Goal: Task Accomplishment & Management: Manage account settings

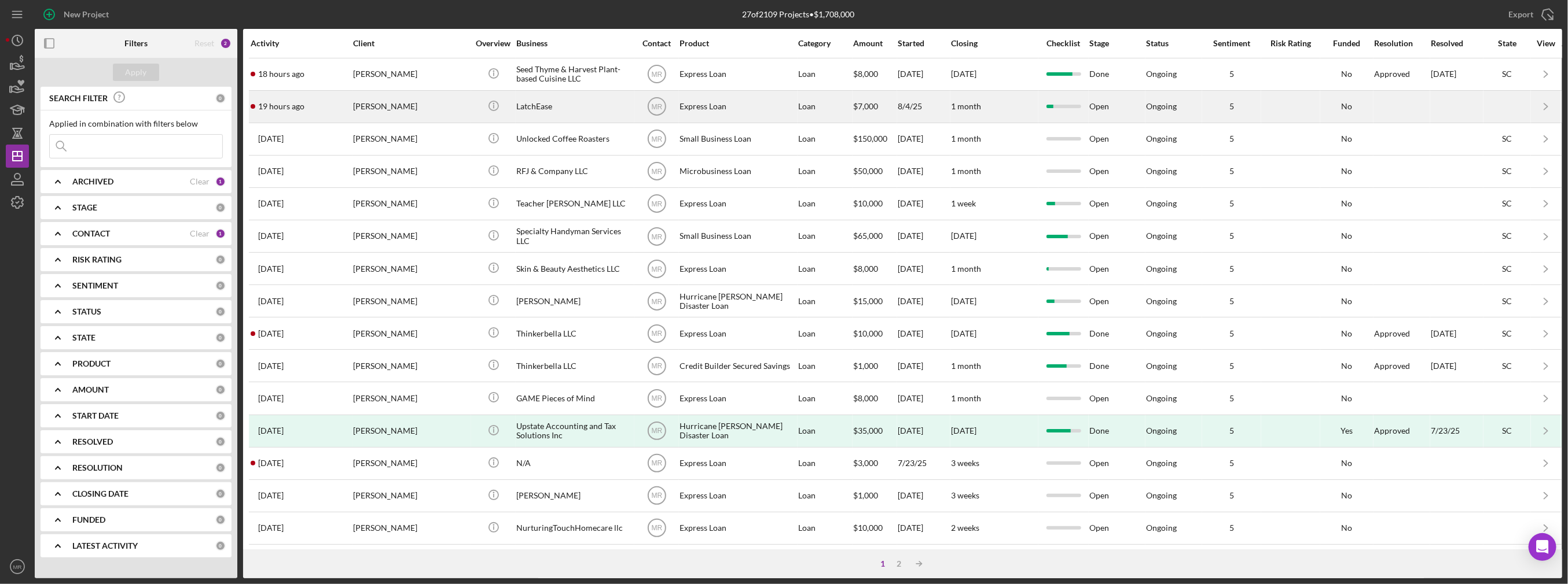
click at [401, 96] on div "[PERSON_NAME]" at bounding box center [411, 106] width 116 height 30
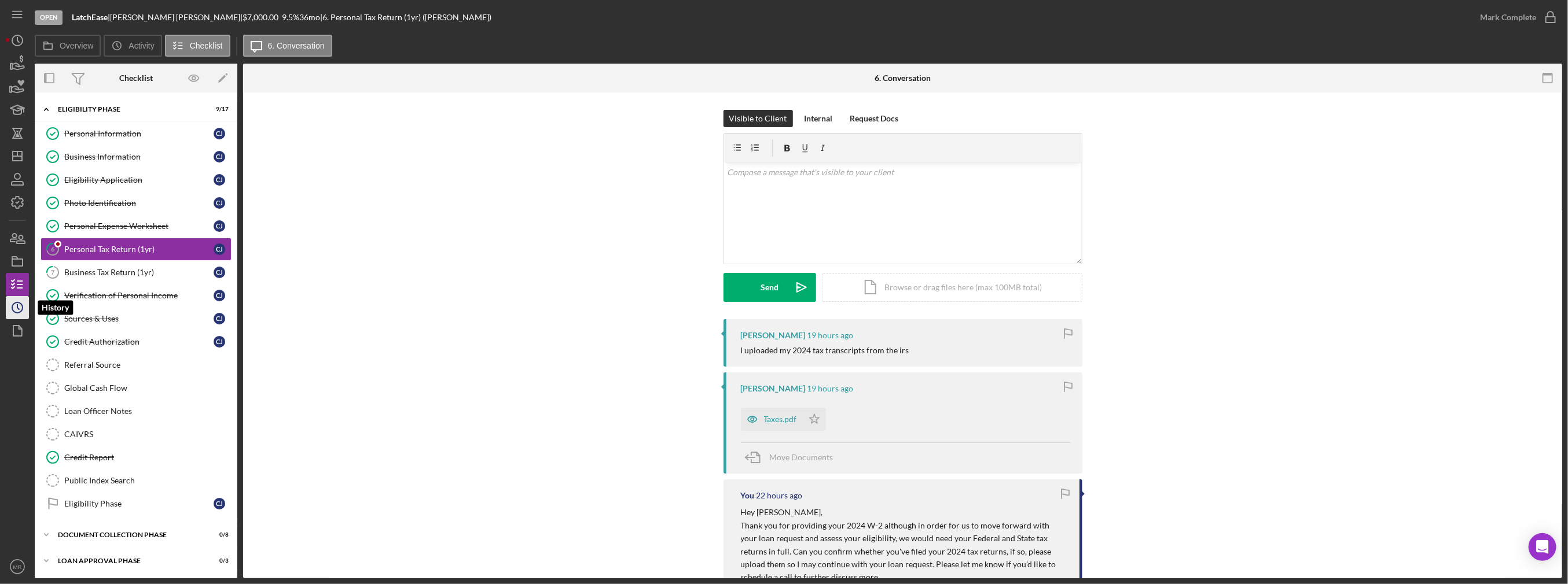
click at [18, 307] on polyline "button" at bounding box center [18, 307] width 2 height 5
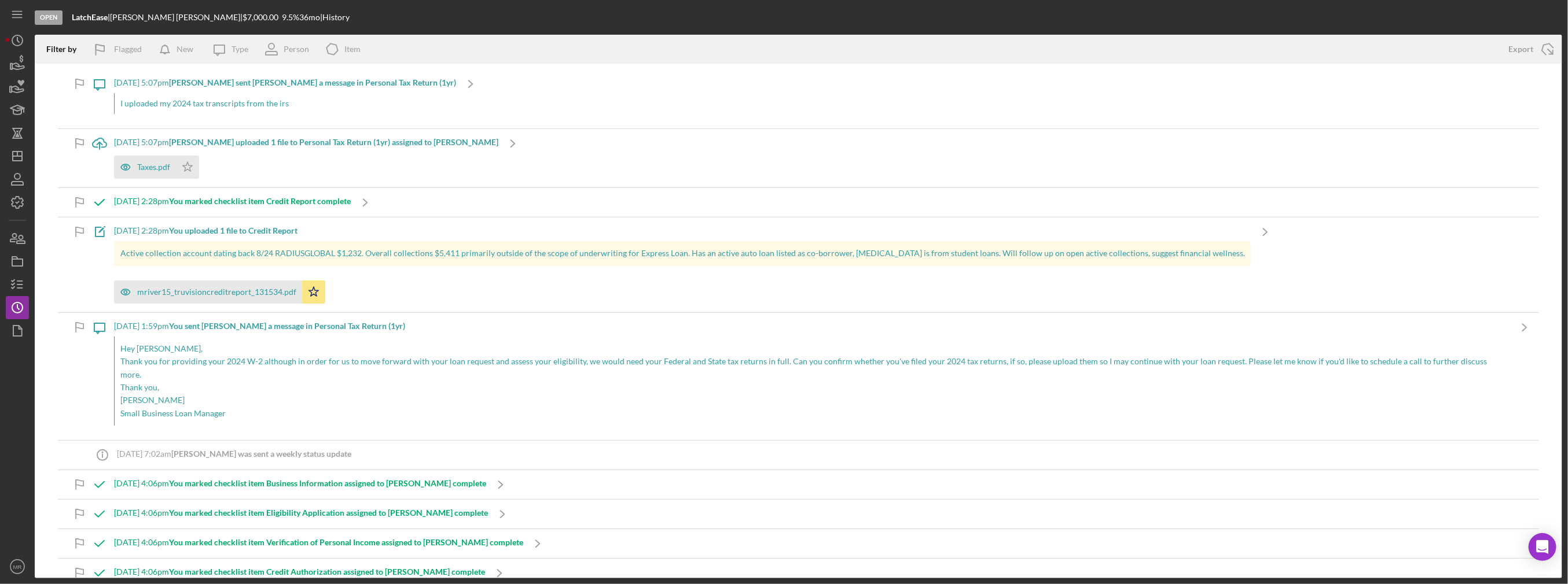
click at [262, 165] on div "Taxes.pdf Icon/Star" at bounding box center [306, 164] width 384 height 29
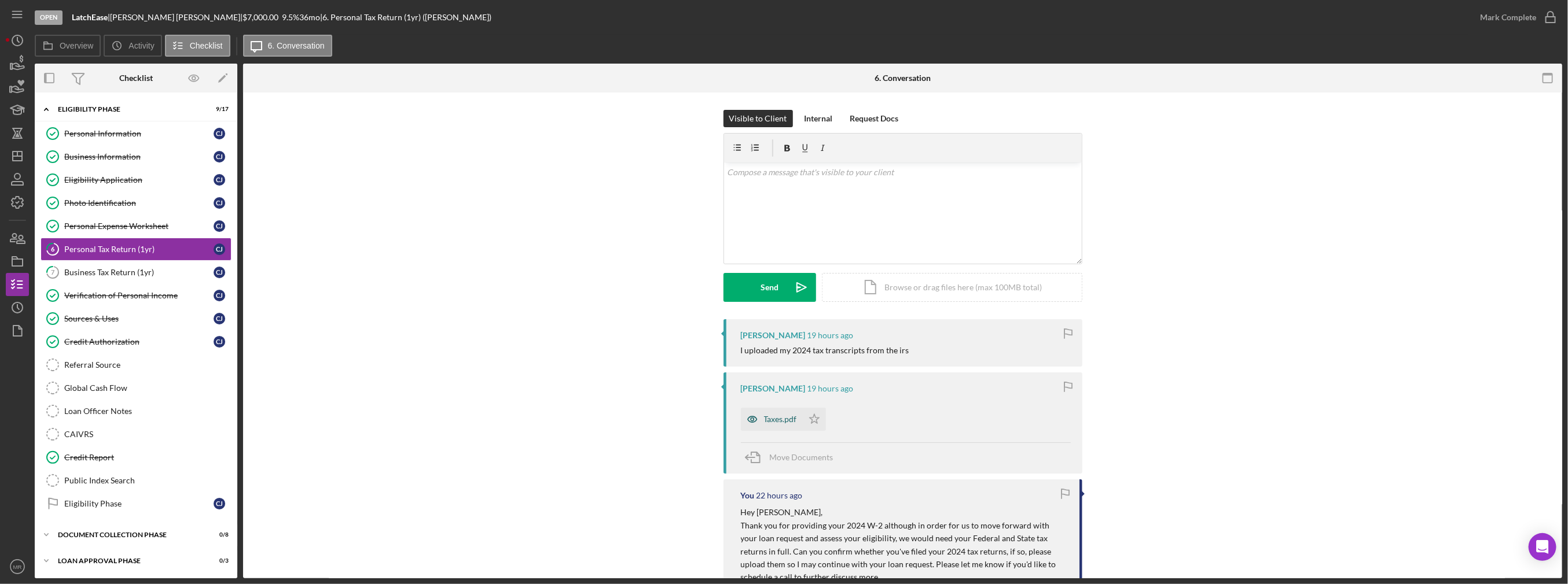
click at [764, 419] on div "Taxes.pdf" at bounding box center [780, 419] width 33 height 9
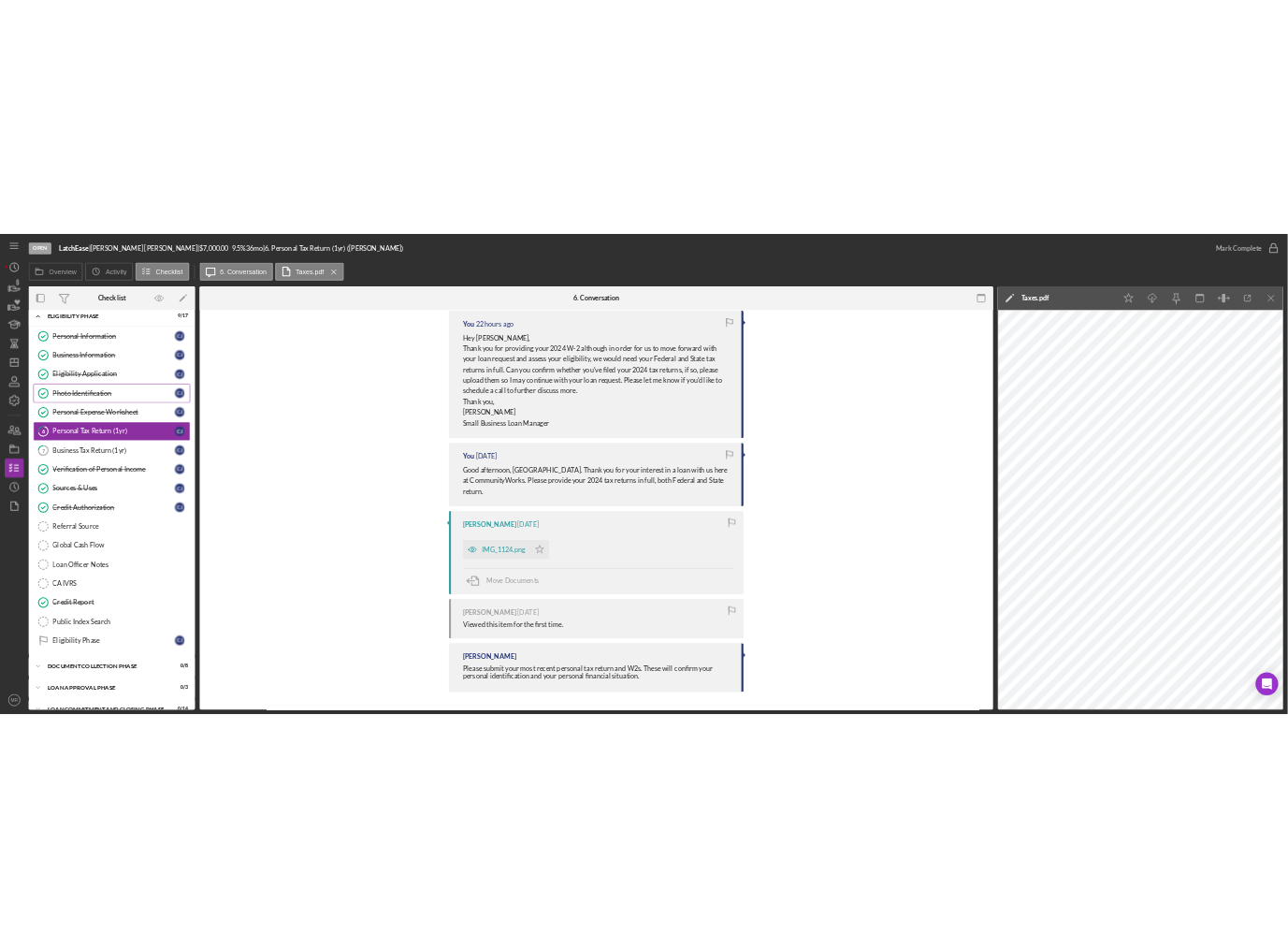
scroll to position [35, 0]
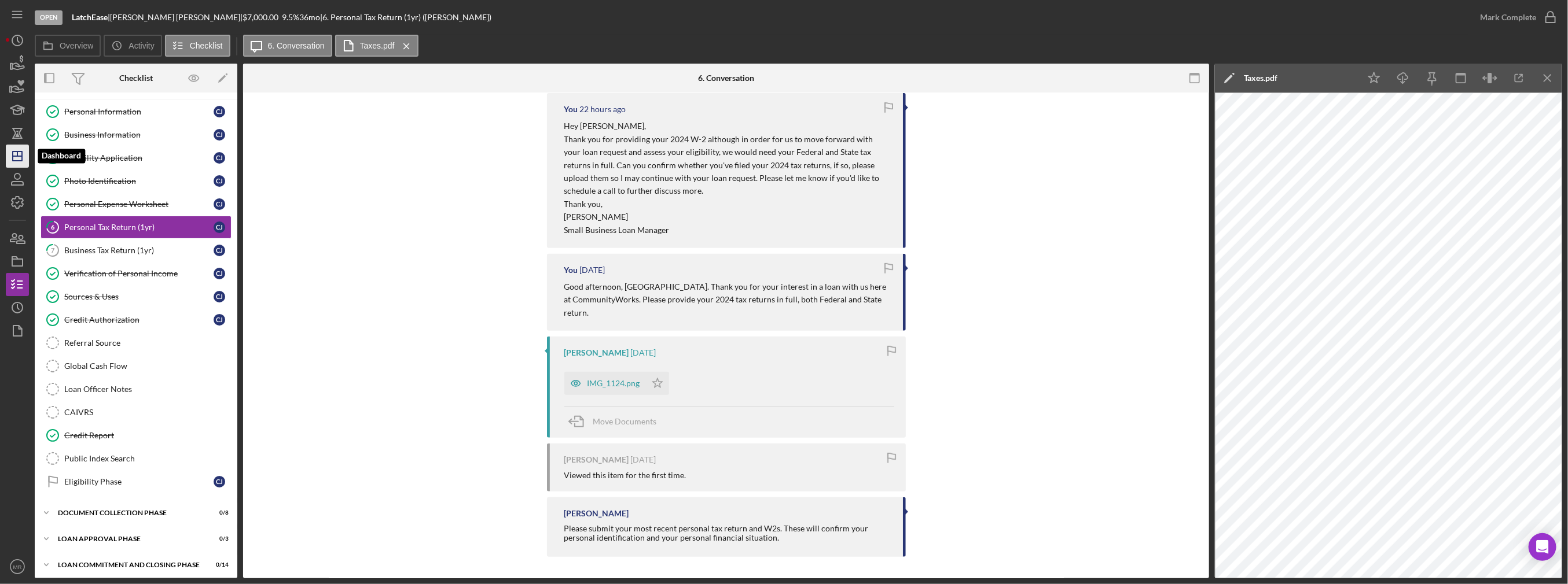
click at [27, 157] on icon "Icon/Dashboard" at bounding box center [18, 156] width 29 height 29
